Goal: Book appointment/travel/reservation

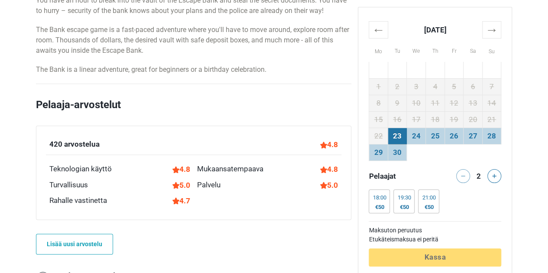
scroll to position [520, 0]
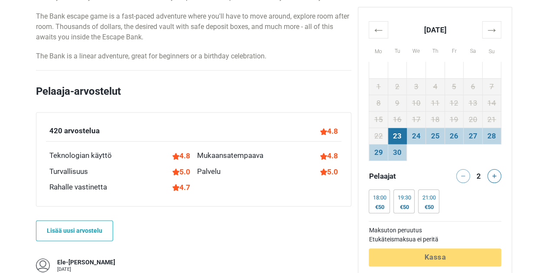
click at [491, 28] on th "→" at bounding box center [491, 29] width 19 height 17
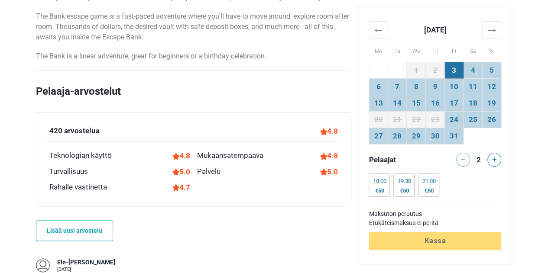
click at [466, 97] on td "18" at bounding box center [473, 103] width 19 height 16
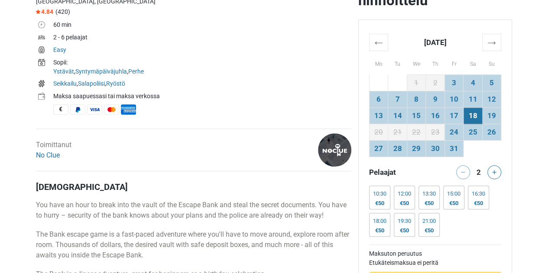
scroll to position [303, 0]
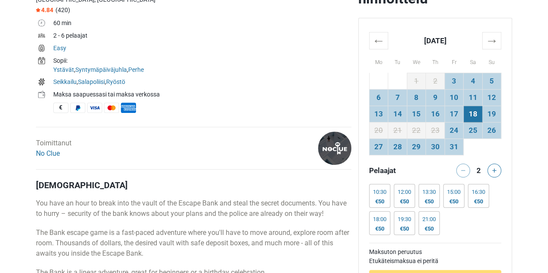
click at [53, 152] on link "No Clue" at bounding box center [48, 153] width 24 height 8
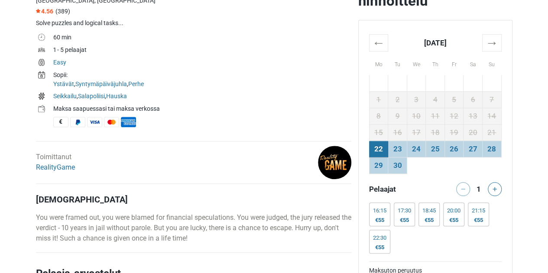
scroll to position [303, 0]
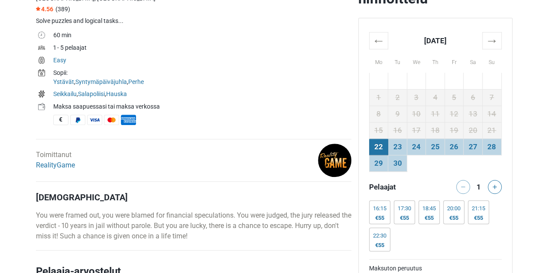
click at [498, 43] on th "→" at bounding box center [491, 40] width 19 height 17
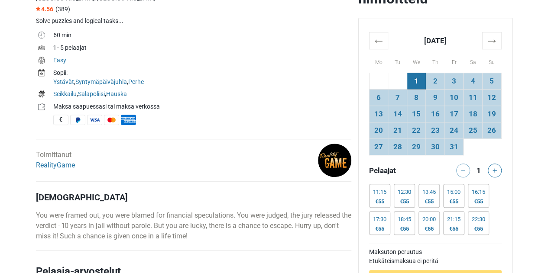
click at [474, 118] on td "18" at bounding box center [473, 114] width 19 height 16
click at [429, 192] on div "13:45" at bounding box center [428, 192] width 13 height 7
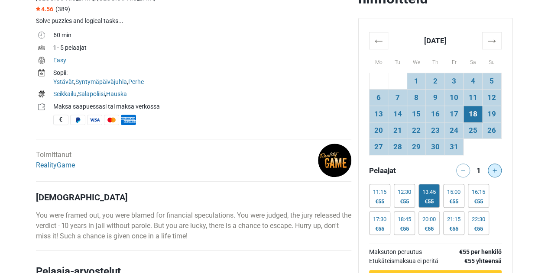
click at [493, 166] on button at bounding box center [495, 171] width 14 height 14
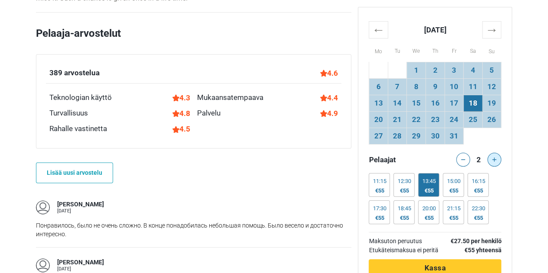
scroll to position [433, 0]
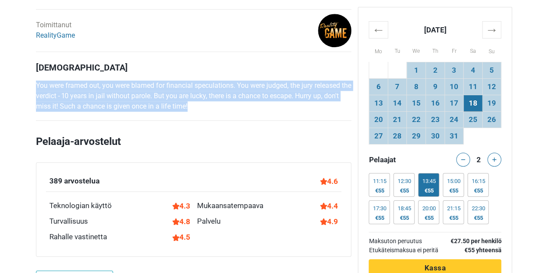
drag, startPoint x: 212, startPoint y: 107, endPoint x: 34, endPoint y: 85, distance: 179.8
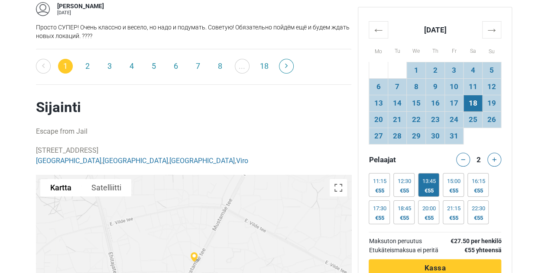
scroll to position [1603, 0]
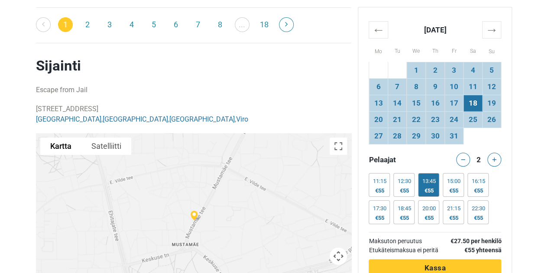
drag, startPoint x: 163, startPoint y: 88, endPoint x: 34, endPoint y: 86, distance: 129.1
copy p "[STREET_ADDRESS]"
